Goal: Entertainment & Leisure: Consume media (video, audio)

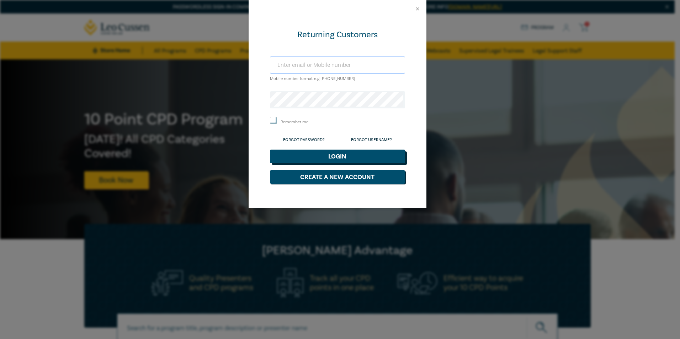
type input "jryan@nevetts.com.au"
click at [341, 157] on button "Login" at bounding box center [337, 157] width 135 height 14
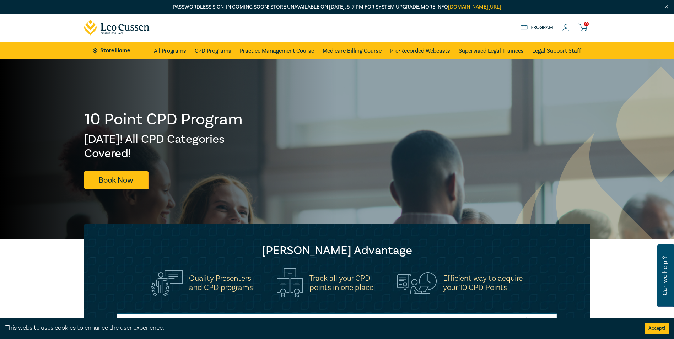
click at [563, 25] on icon at bounding box center [565, 27] width 7 height 7
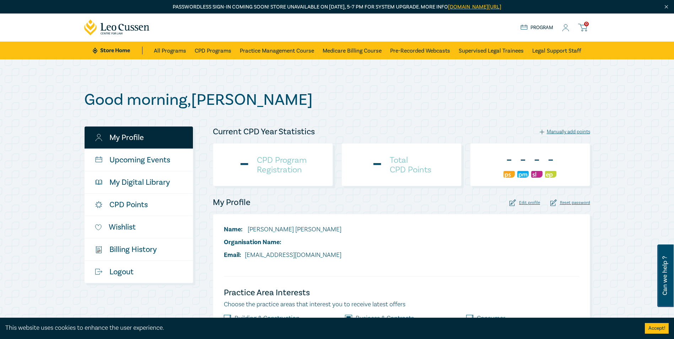
checkbox input "true"
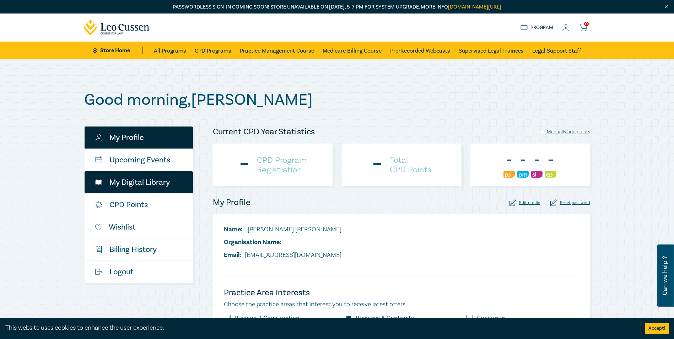
click at [135, 183] on link "My Digital Library" at bounding box center [139, 182] width 108 height 22
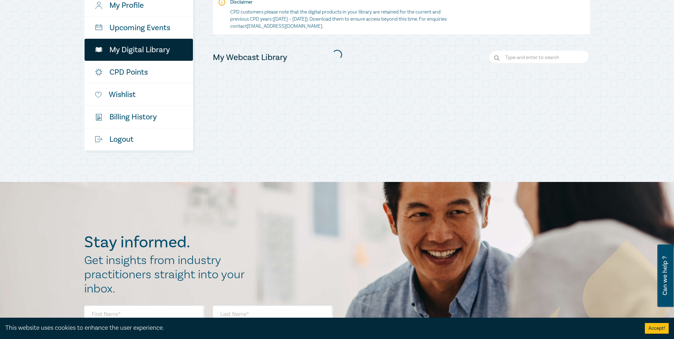
scroll to position [142, 0]
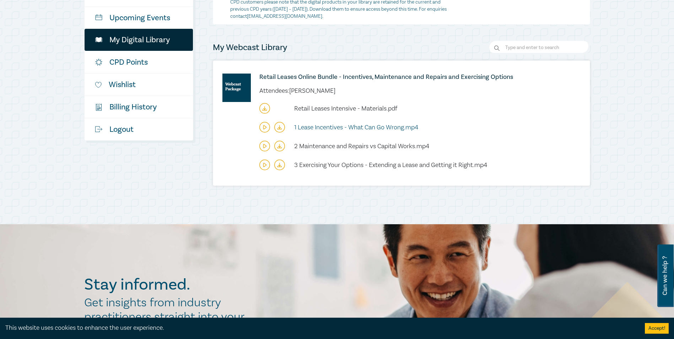
click at [309, 128] on span "1 Lease Incentives - What Can Go Wrong.mp4" at bounding box center [356, 127] width 124 height 8
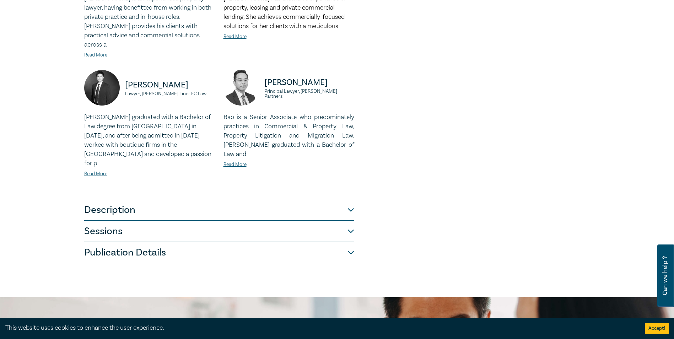
scroll to position [284, 0]
